Goal: Transaction & Acquisition: Obtain resource

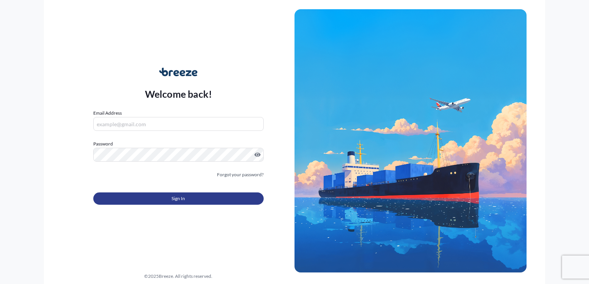
type input "[EMAIL_ADDRESS][DOMAIN_NAME]"
click at [240, 193] on button "Sign In" at bounding box center [178, 199] width 170 height 12
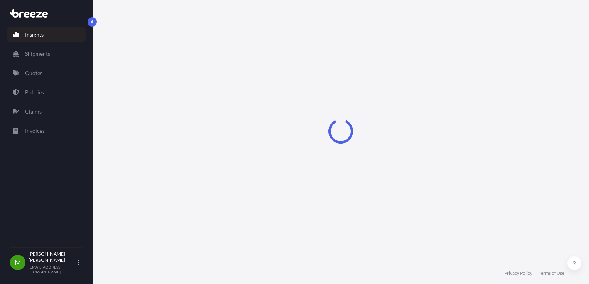
select select "2025"
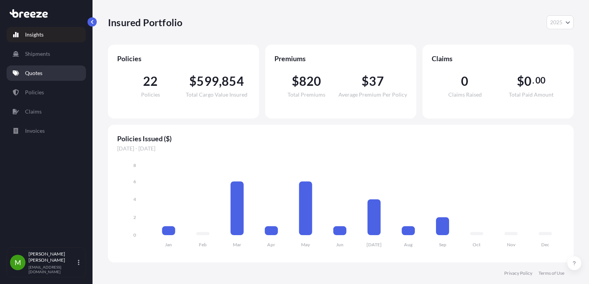
click at [33, 78] on link "Quotes" at bounding box center [46, 72] width 79 height 15
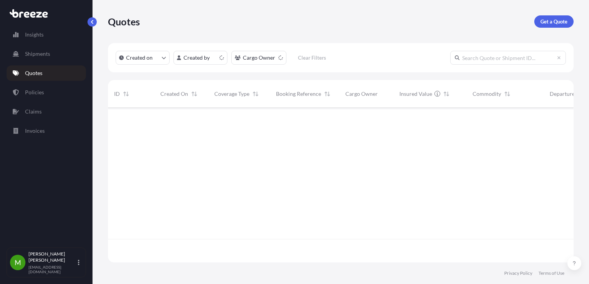
scroll to position [153, 459]
click at [561, 27] on link "Get a Quote" at bounding box center [553, 21] width 39 height 12
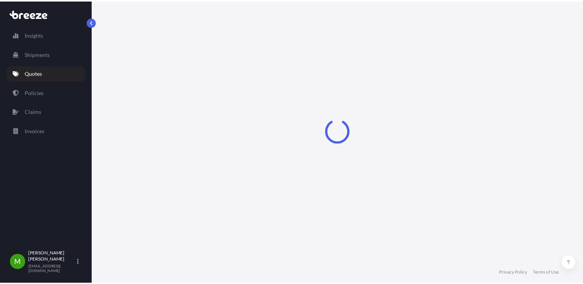
scroll to position [12, 0]
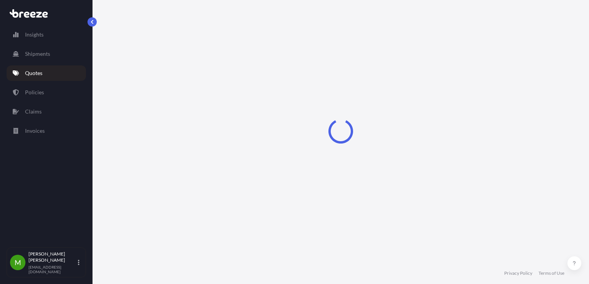
select select "Sea"
select select "1"
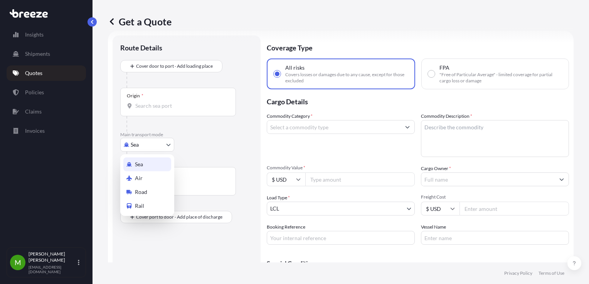
click at [153, 146] on body "Insights Shipments Quotes Policies Claims Invoices M [PERSON_NAME] [EMAIL_ADDRE…" at bounding box center [294, 142] width 589 height 284
click at [140, 192] on span "Road" at bounding box center [141, 192] width 12 height 8
select select "Road"
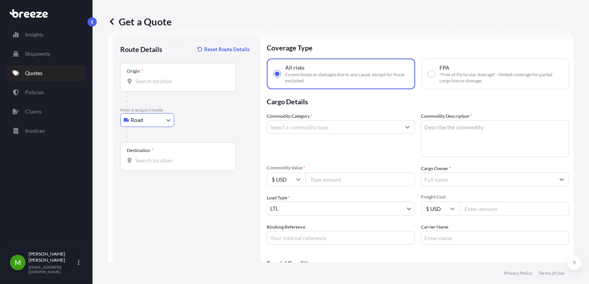
click at [166, 85] on input "Origin *" at bounding box center [180, 81] width 91 height 8
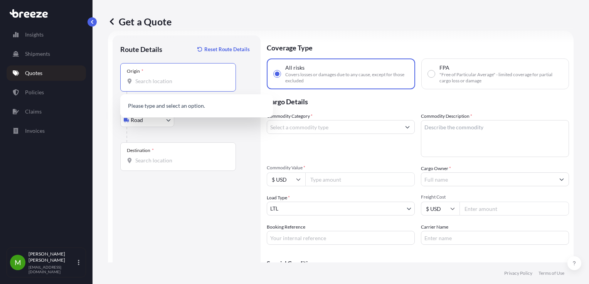
paste input "04265"
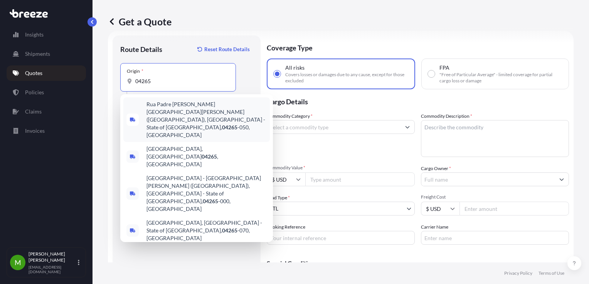
click at [177, 145] on span "[GEOGRAPHIC_DATA] , [GEOGRAPHIC_DATA]" at bounding box center [206, 156] width 120 height 23
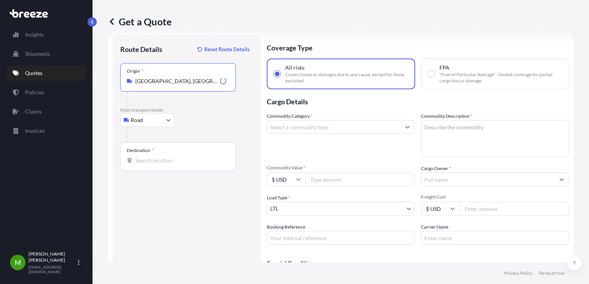
type input "[GEOGRAPHIC_DATA], [GEOGRAPHIC_DATA]"
click at [293, 236] on input "Booking Reference" at bounding box center [341, 238] width 148 height 14
click at [188, 168] on div "Destination *" at bounding box center [178, 157] width 116 height 29
click at [188, 165] on input "Destination *" at bounding box center [180, 161] width 91 height 8
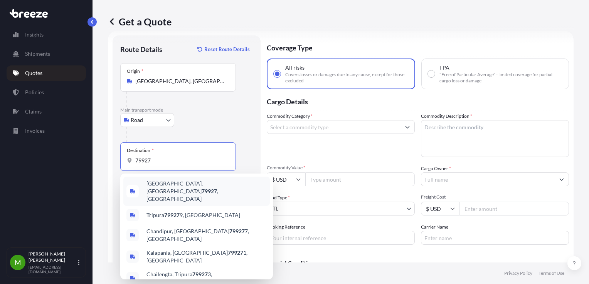
click at [188, 186] on span "[GEOGRAPHIC_DATA] , [GEOGRAPHIC_DATA]" at bounding box center [206, 191] width 120 height 23
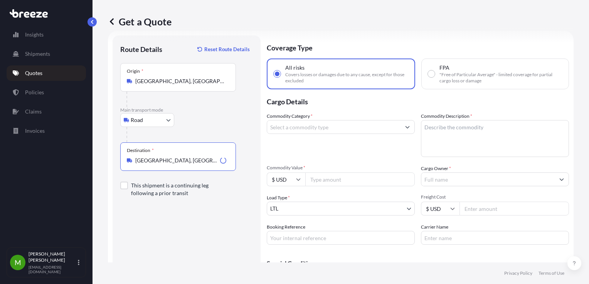
type input "[GEOGRAPHIC_DATA], [GEOGRAPHIC_DATA]"
click at [338, 130] on input "Commodity Category *" at bounding box center [333, 127] width 133 height 14
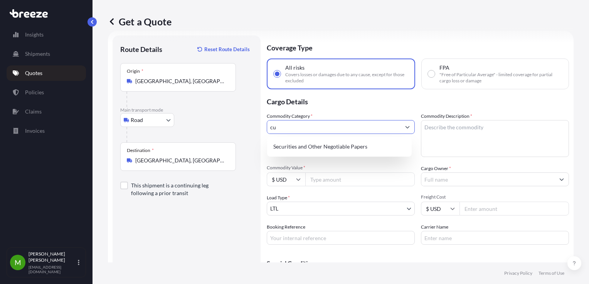
type input "c"
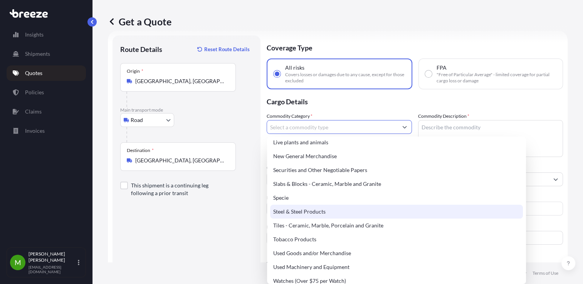
scroll to position [324, 0]
